Goal: Entertainment & Leisure: Consume media (video, audio)

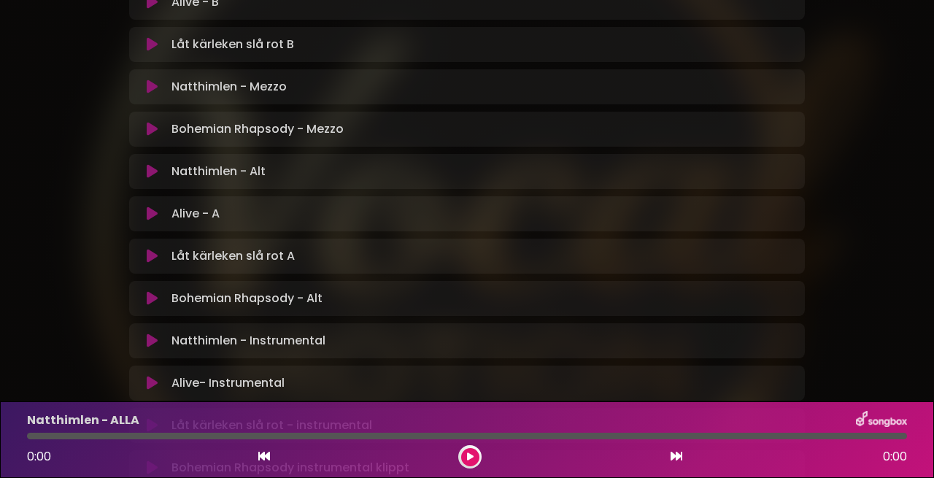
scroll to position [581, 0]
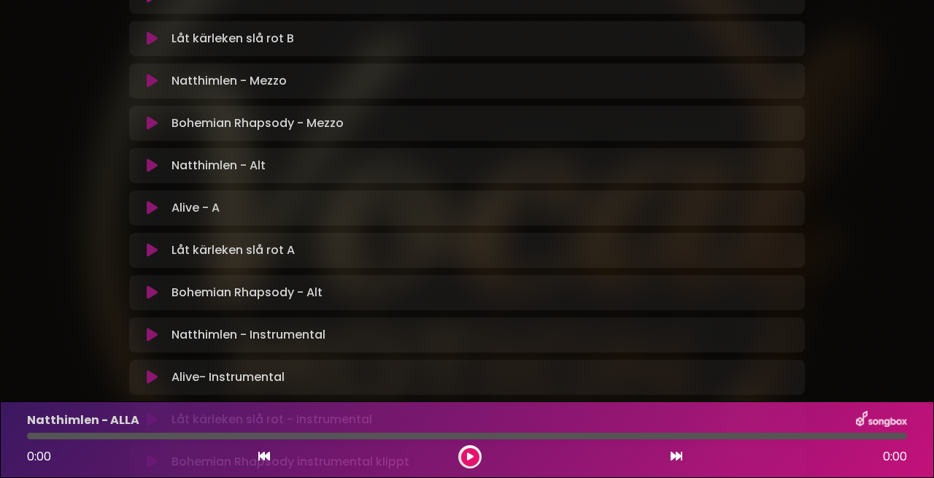
click at [152, 243] on icon at bounding box center [152, 250] width 11 height 15
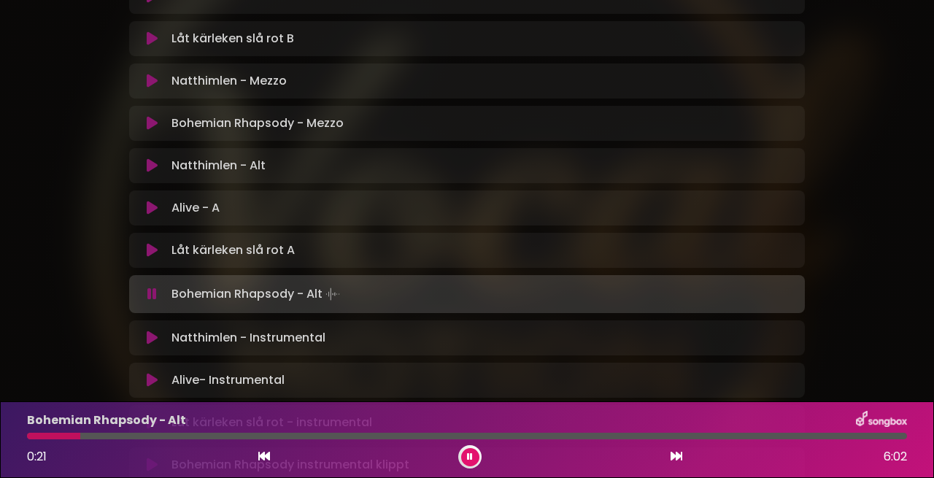
scroll to position [1, 0]
click at [266, 458] on icon at bounding box center [264, 456] width 12 height 12
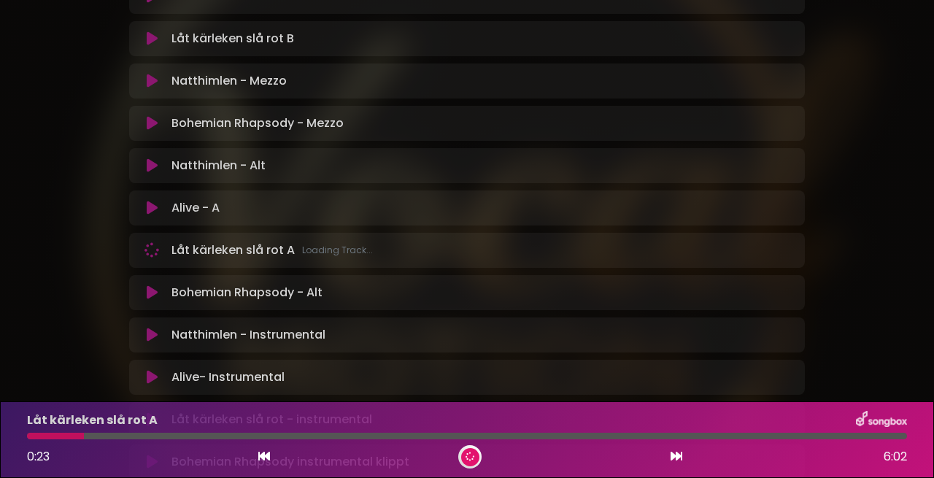
scroll to position [0, 0]
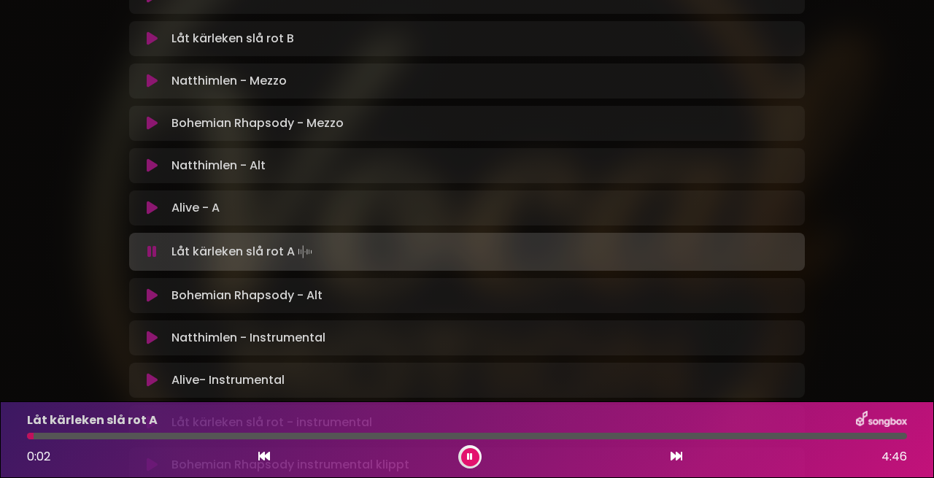
click at [676, 458] on icon at bounding box center [677, 456] width 12 height 12
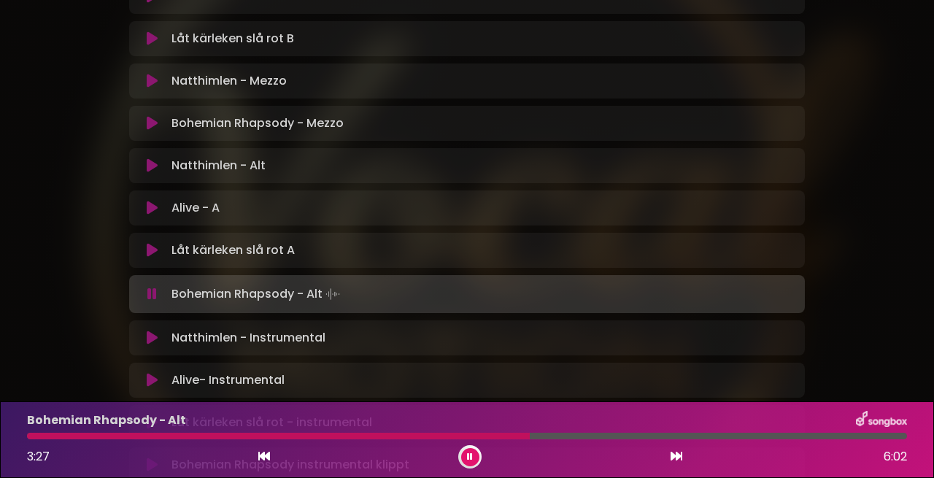
click at [511, 437] on div at bounding box center [278, 436] width 503 height 7
click at [500, 437] on div at bounding box center [271, 436] width 488 height 7
click at [500, 437] on div at bounding box center [270, 436] width 487 height 7
click at [492, 435] on div at bounding box center [265, 436] width 476 height 7
click at [469, 455] on icon at bounding box center [470, 457] width 10 height 10
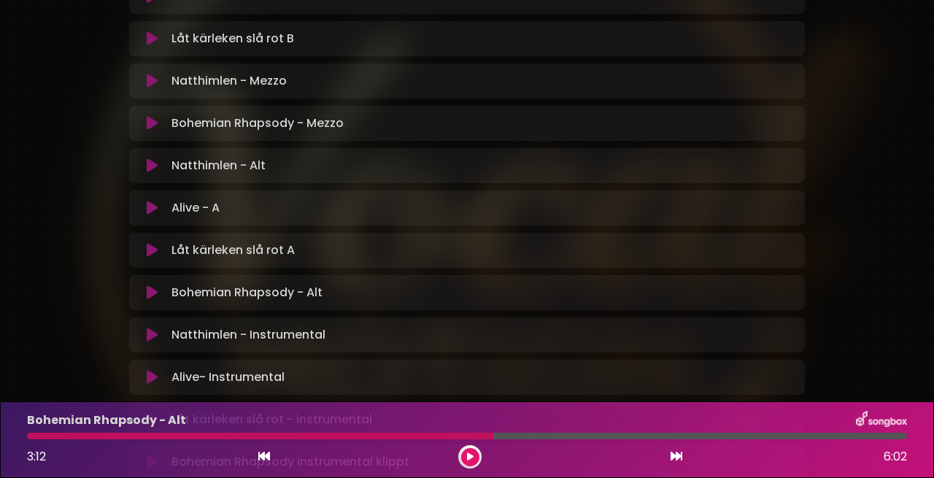
click at [469, 455] on icon at bounding box center [470, 457] width 11 height 11
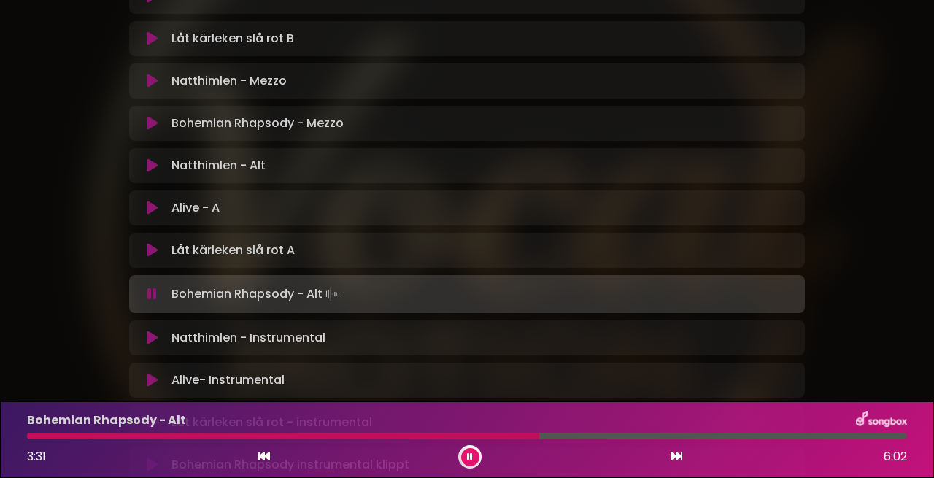
scroll to position [0, 1]
click at [533, 436] on div at bounding box center [283, 436] width 513 height 7
click at [523, 436] on div at bounding box center [280, 436] width 507 height 7
click at [494, 437] on div at bounding box center [276, 436] width 499 height 7
click at [478, 437] on div at bounding box center [261, 436] width 469 height 7
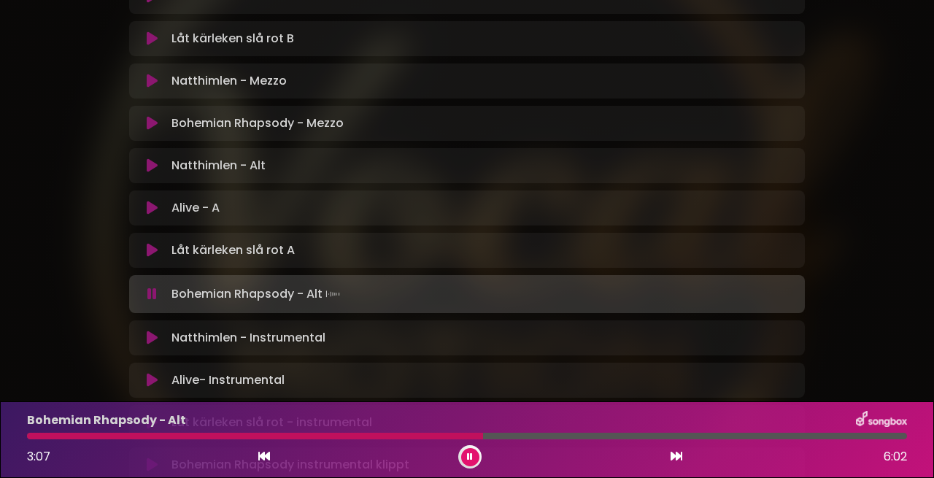
click at [472, 457] on icon at bounding box center [470, 457] width 8 height 10
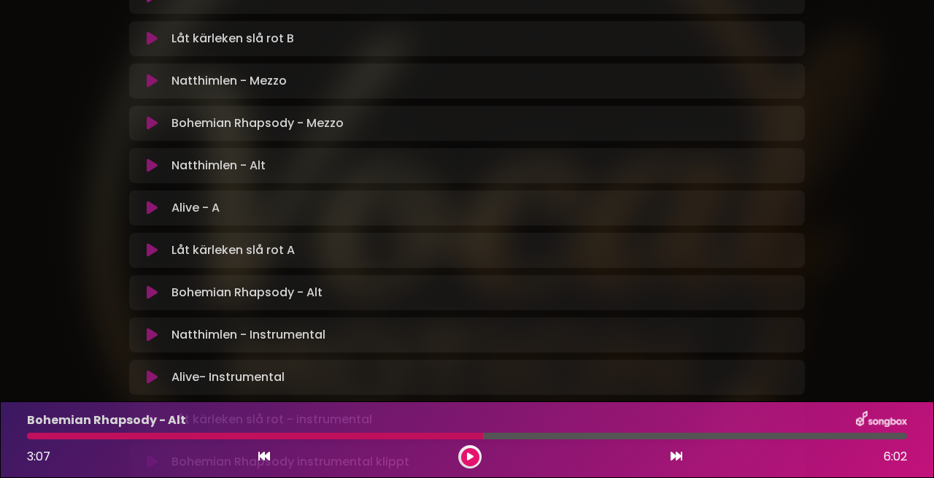
scroll to position [0, 0]
click at [472, 457] on icon at bounding box center [470, 457] width 9 height 10
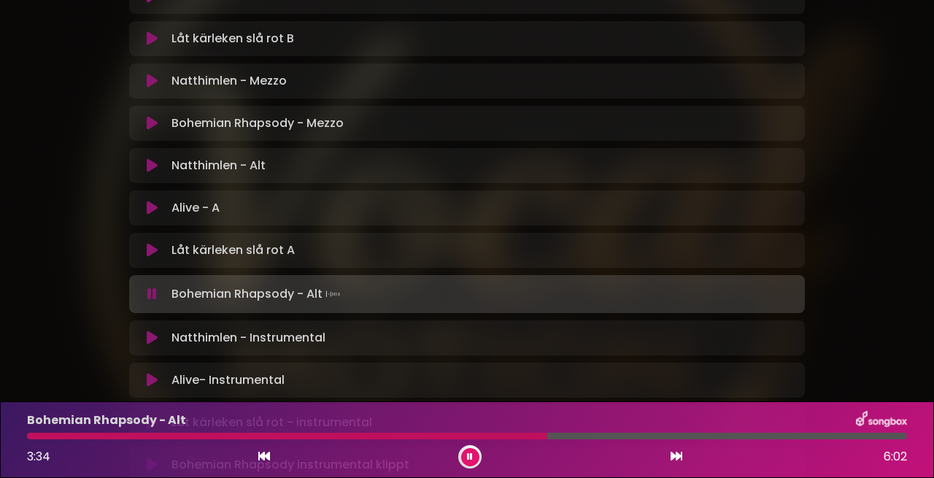
drag, startPoint x: 504, startPoint y: 433, endPoint x: 487, endPoint y: 439, distance: 18.7
click at [504, 433] on div at bounding box center [287, 436] width 521 height 7
click at [472, 460] on icon at bounding box center [470, 457] width 8 height 10
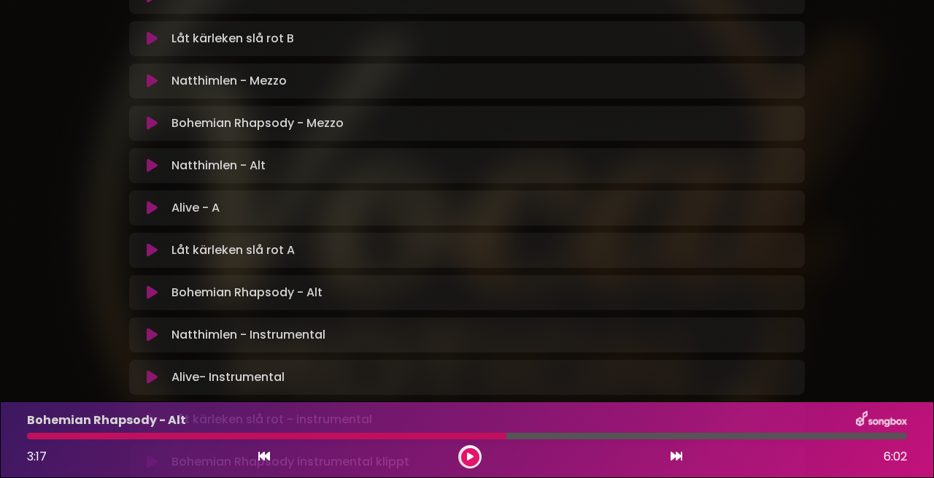
click at [472, 460] on icon at bounding box center [469, 457] width 9 height 11
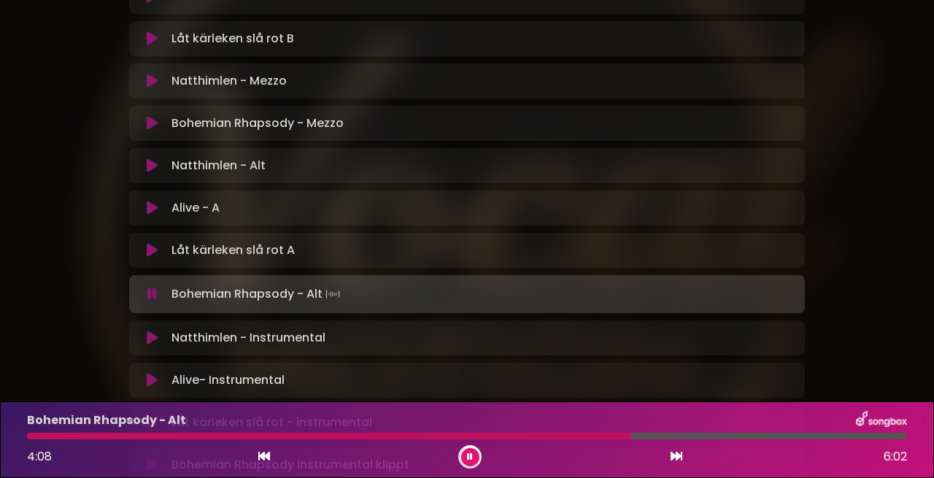
click at [566, 435] on div at bounding box center [329, 436] width 604 height 7
click at [536, 436] on div at bounding box center [301, 436] width 549 height 7
click at [564, 437] on div at bounding box center [325, 436] width 596 height 7
click at [564, 437] on div at bounding box center [324, 436] width 594 height 7
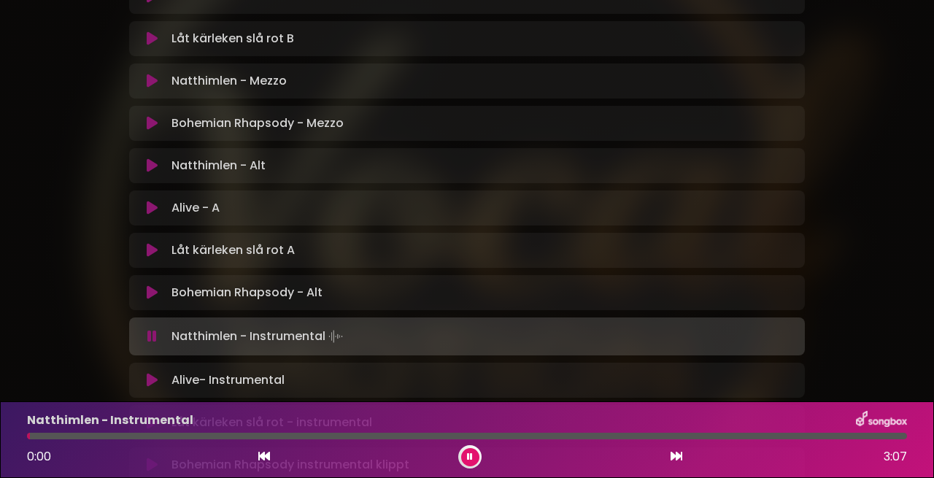
click at [472, 457] on icon at bounding box center [470, 457] width 10 height 10
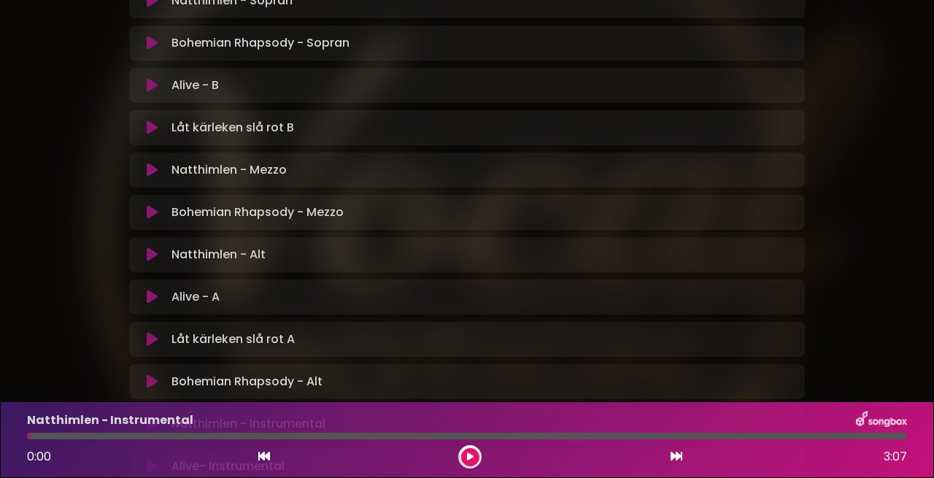
scroll to position [0, 1]
click at [150, 290] on icon at bounding box center [152, 297] width 11 height 15
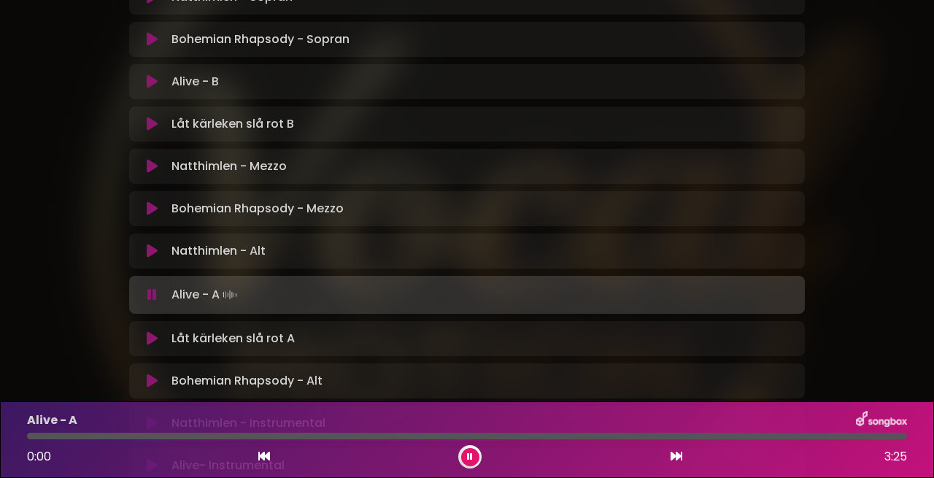
scroll to position [507, 0]
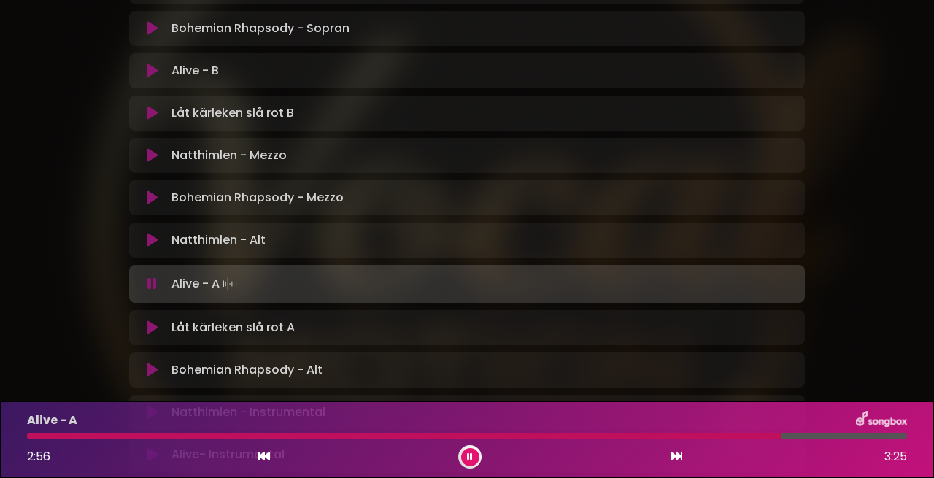
click at [466, 453] on button at bounding box center [470, 457] width 18 height 18
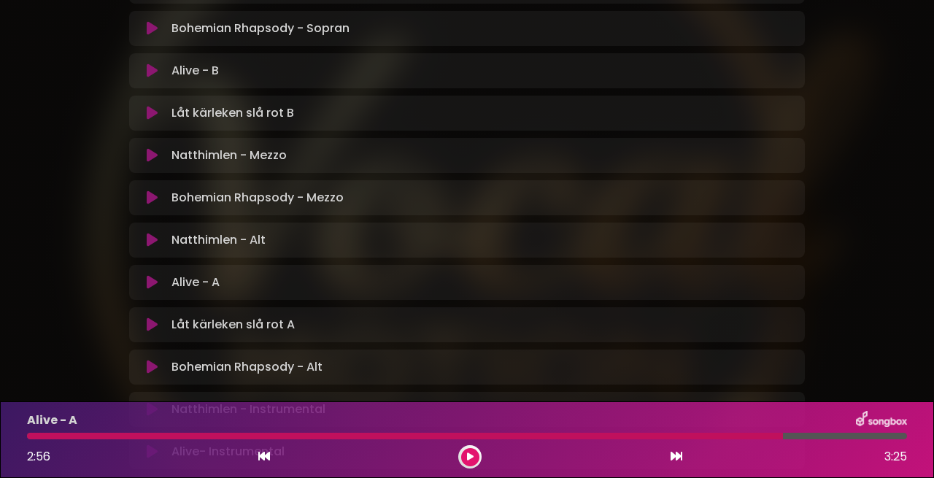
click at [735, 434] on div at bounding box center [405, 436] width 756 height 7
click at [469, 458] on icon at bounding box center [469, 457] width 9 height 8
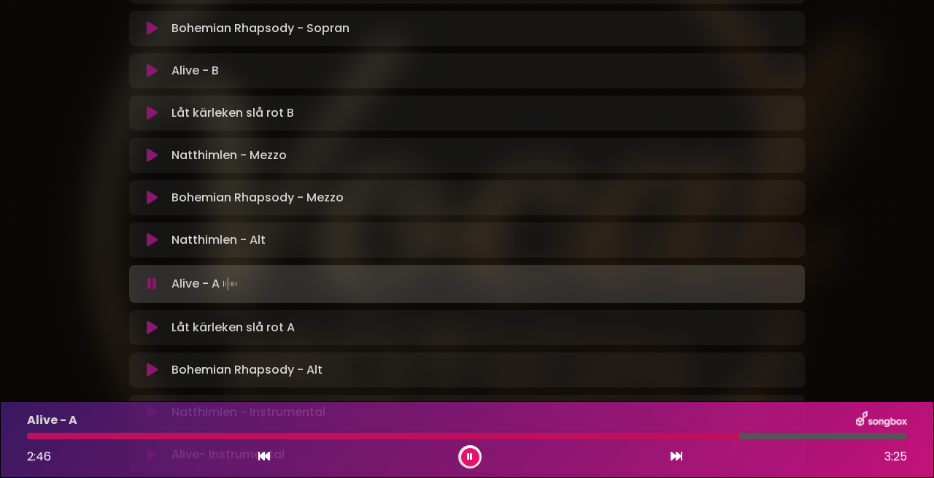
click at [688, 435] on div at bounding box center [383, 436] width 712 height 7
click at [473, 458] on button at bounding box center [470, 457] width 18 height 18
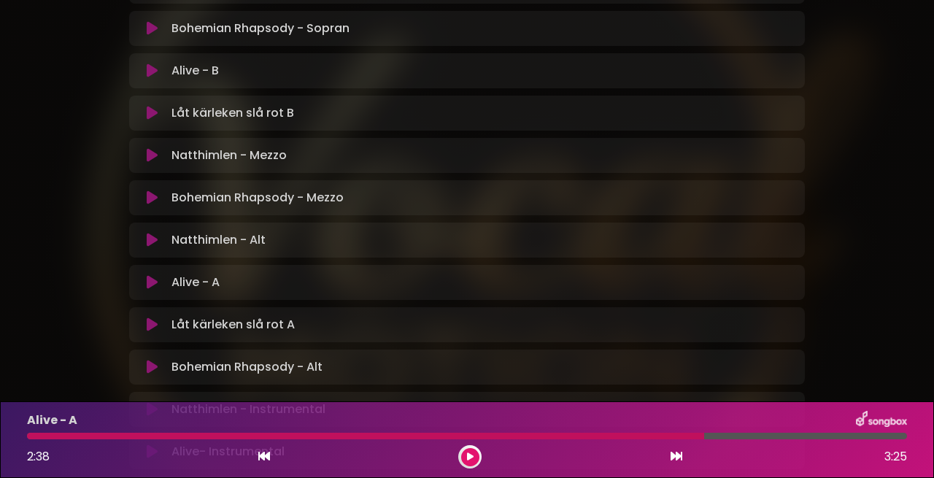
click at [473, 458] on icon at bounding box center [470, 457] width 9 height 10
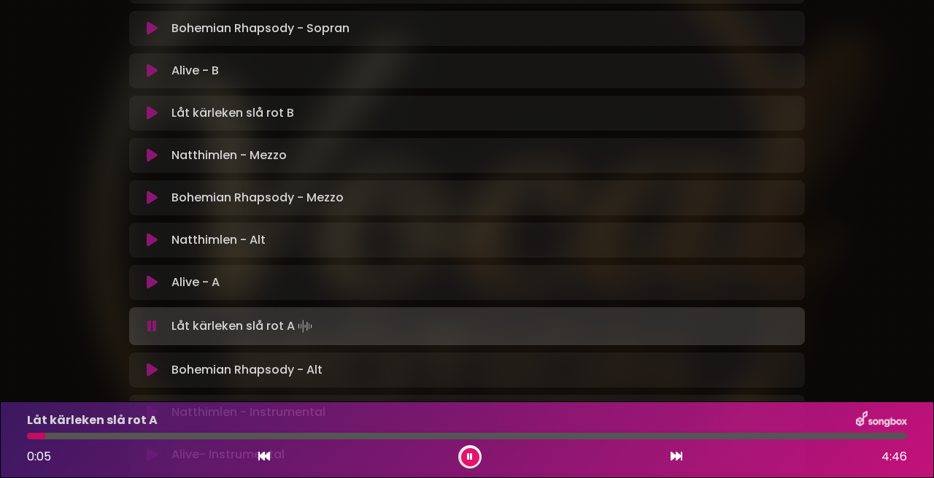
click at [472, 456] on icon at bounding box center [470, 457] width 9 height 10
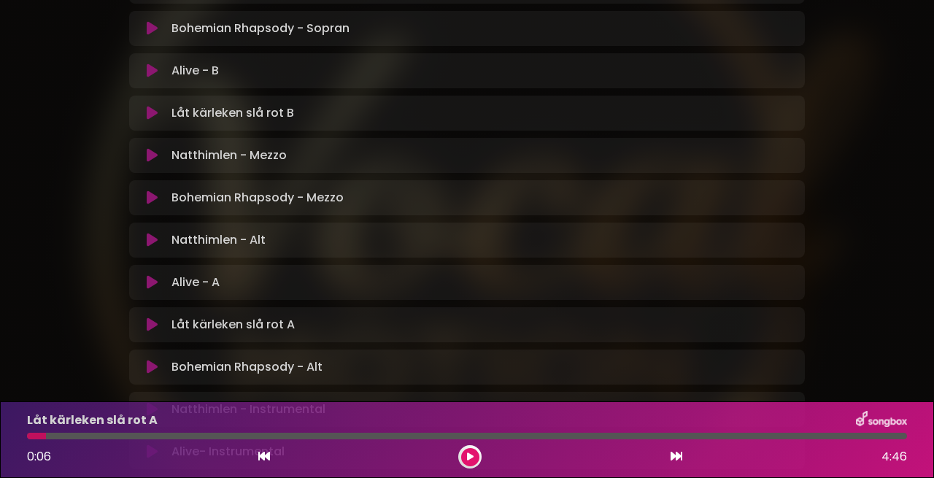
click at [472, 456] on icon at bounding box center [469, 457] width 7 height 9
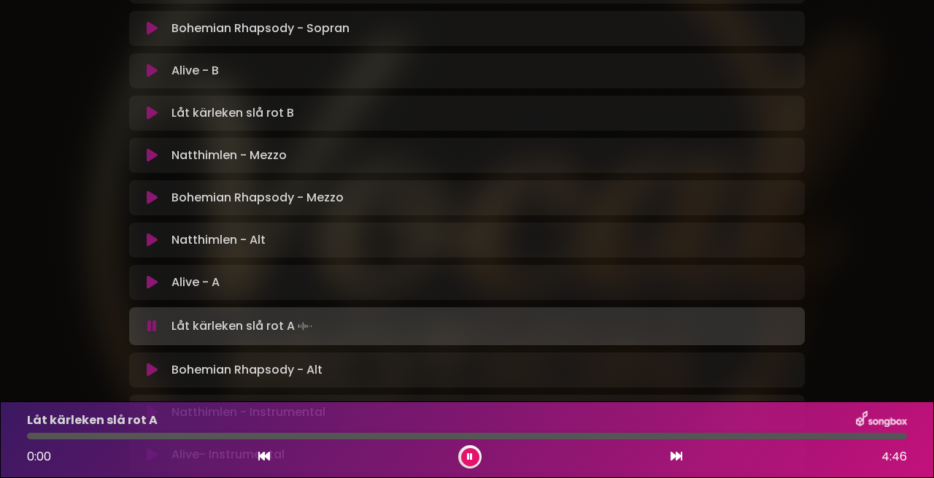
drag, startPoint x: 53, startPoint y: 437, endPoint x: 25, endPoint y: 435, distance: 28.6
click at [25, 435] on div at bounding box center [467, 436] width 898 height 7
drag, startPoint x: 49, startPoint y: 433, endPoint x: 36, endPoint y: 434, distance: 13.2
click at [36, 434] on div at bounding box center [31, 436] width 9 height 7
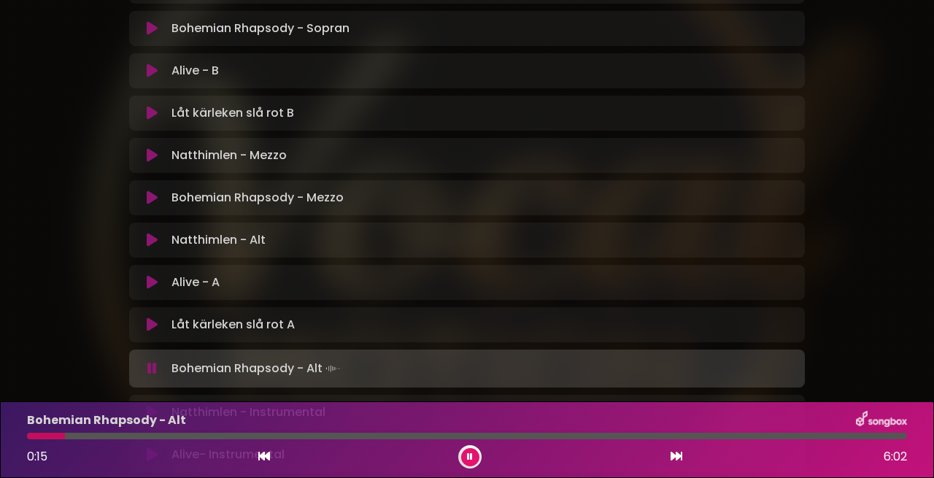
click at [474, 454] on button at bounding box center [470, 457] width 18 height 18
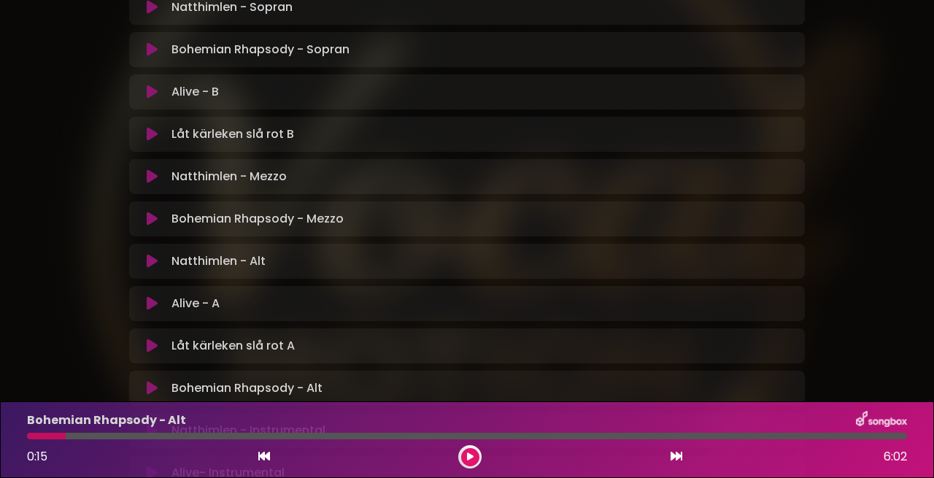
scroll to position [487, 0]
click at [152, 253] on icon at bounding box center [152, 260] width 11 height 15
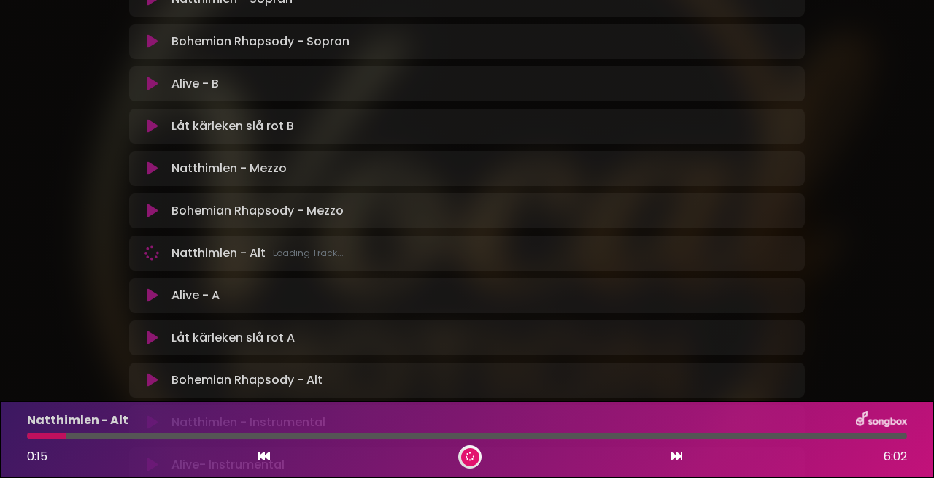
scroll to position [499, 0]
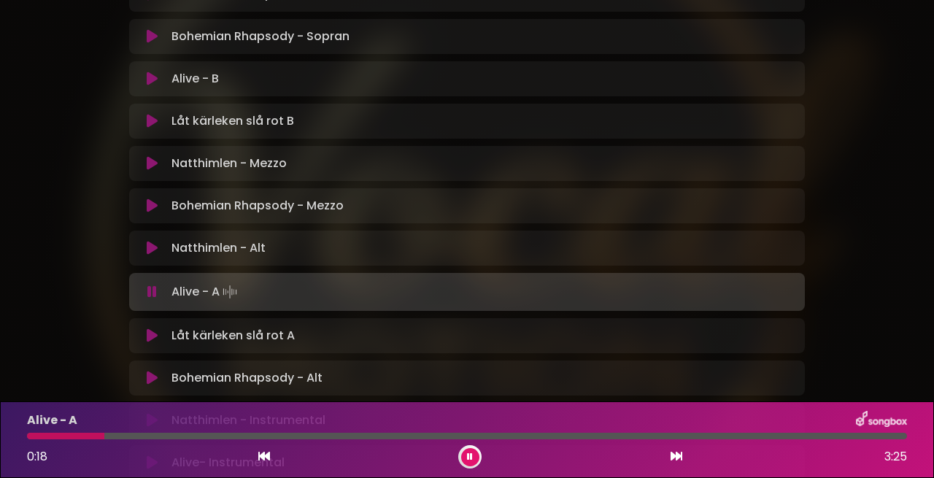
click at [146, 442] on div "Alive - A 0:18 3:25" at bounding box center [467, 440] width 898 height 58
click at [475, 459] on button at bounding box center [470, 457] width 18 height 18
